Goal: Transaction & Acquisition: Download file/media

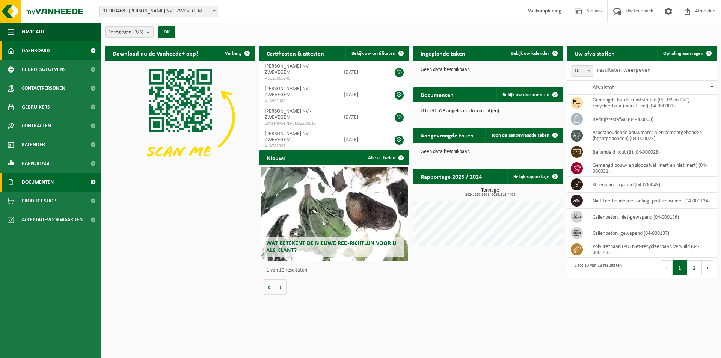
click at [34, 180] on span "Documenten" at bounding box center [38, 182] width 32 height 19
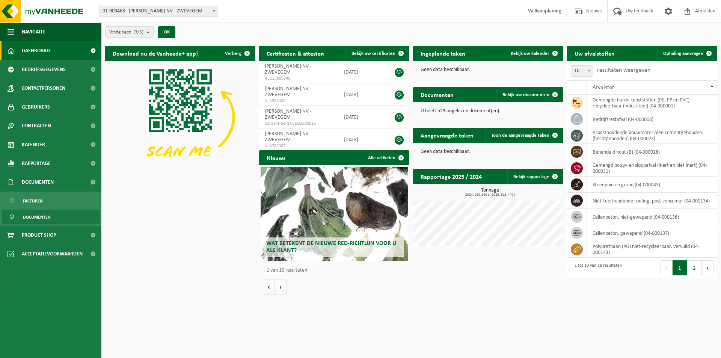
click at [42, 216] on span "Documenten" at bounding box center [37, 217] width 28 height 14
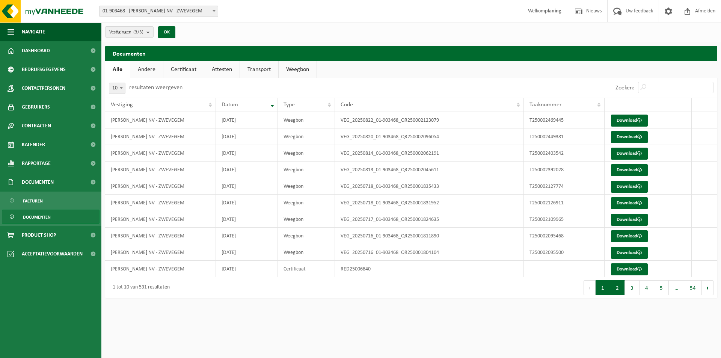
click at [617, 287] on button "2" at bounding box center [617, 287] width 15 height 15
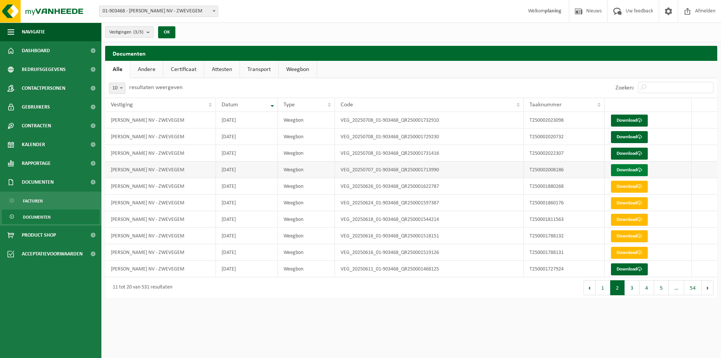
click at [624, 169] on link "Download" at bounding box center [629, 170] width 37 height 12
click at [605, 289] on button "1" at bounding box center [602, 287] width 15 height 15
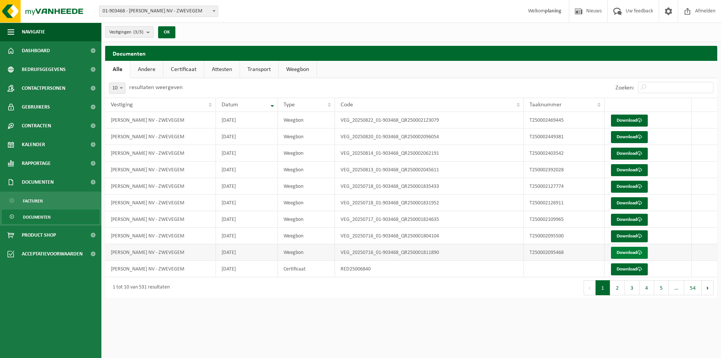
click at [627, 252] on link "Download" at bounding box center [629, 253] width 37 height 12
click at [620, 290] on button "2" at bounding box center [617, 287] width 15 height 15
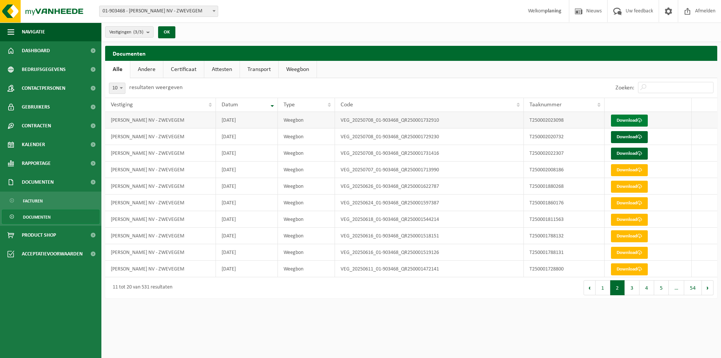
click at [626, 122] on link "Download" at bounding box center [629, 120] width 37 height 12
click at [604, 288] on button "1" at bounding box center [602, 287] width 15 height 15
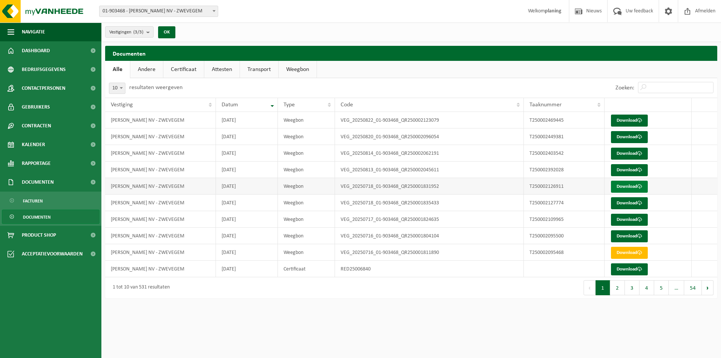
click at [615, 185] on link "Download" at bounding box center [629, 187] width 37 height 12
click at [617, 201] on link "Download" at bounding box center [629, 203] width 37 height 12
click at [620, 289] on button "2" at bounding box center [617, 287] width 15 height 15
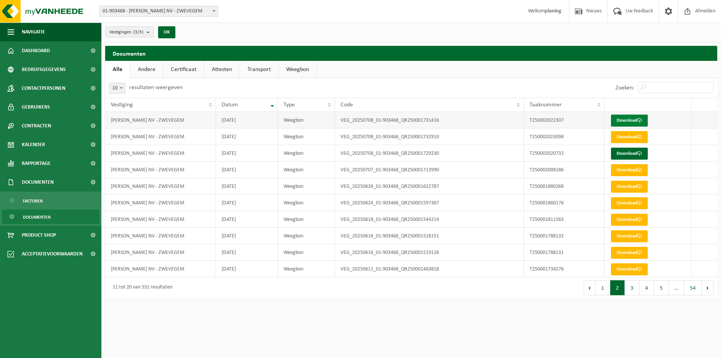
click at [626, 121] on link "Download" at bounding box center [629, 120] width 37 height 12
click at [605, 287] on button "1" at bounding box center [602, 287] width 15 height 15
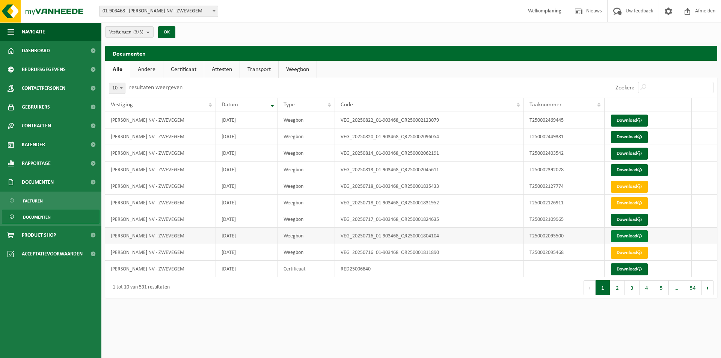
click at [612, 233] on link "Download" at bounding box center [629, 236] width 37 height 12
click at [625, 222] on link "Download" at bounding box center [629, 220] width 37 height 12
click at [701, 10] on span "Afmelden" at bounding box center [705, 11] width 24 height 22
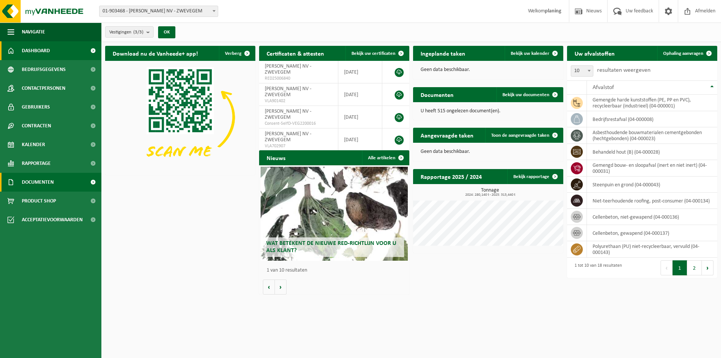
click at [56, 181] on link "Documenten" at bounding box center [50, 182] width 101 height 19
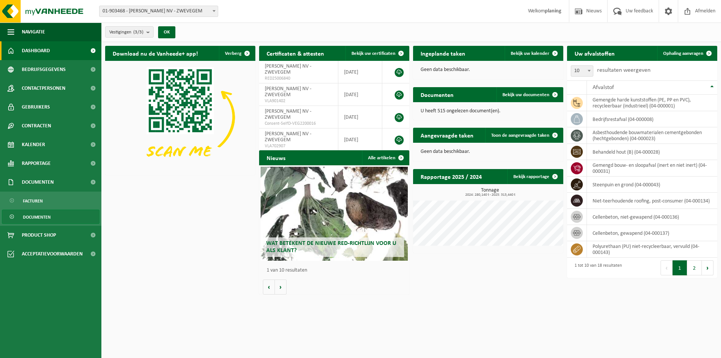
click at [38, 215] on span "Documenten" at bounding box center [37, 217] width 28 height 14
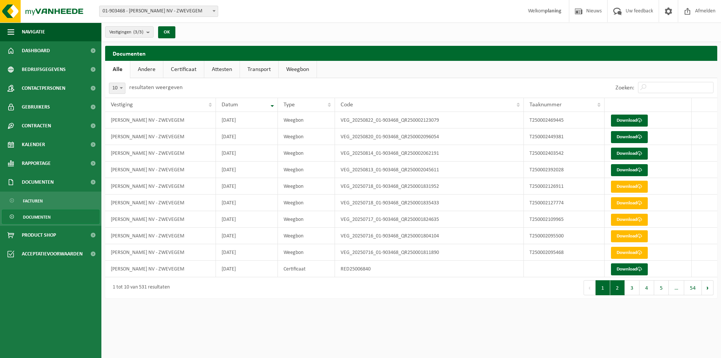
click at [618, 289] on button "2" at bounding box center [617, 287] width 15 height 15
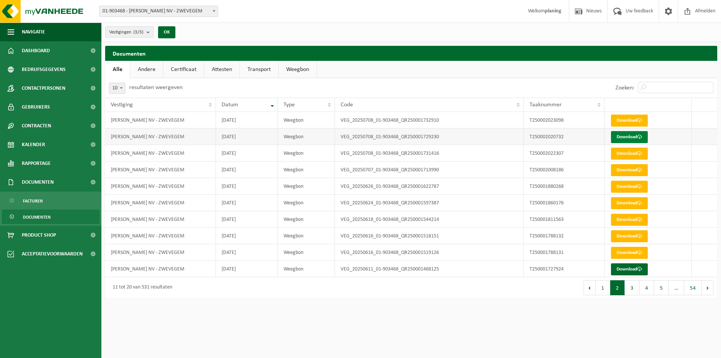
click at [625, 134] on link "Download" at bounding box center [629, 137] width 37 height 12
click at [707, 13] on span "Afmelden" at bounding box center [705, 11] width 24 height 22
